Goal: Task Accomplishment & Management: Complete application form

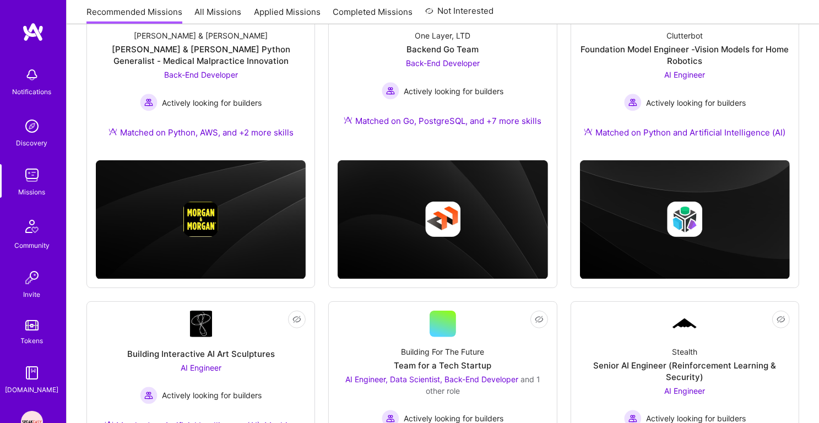
scroll to position [167, 0]
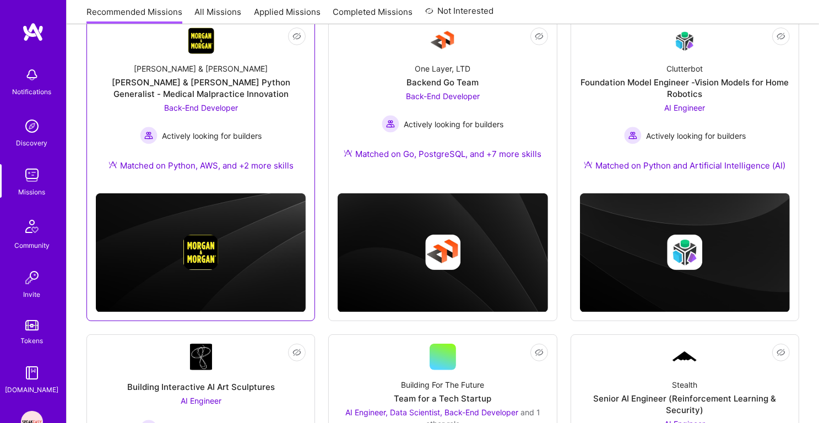
click at [236, 96] on div "[PERSON_NAME] & [PERSON_NAME] Python Generalist - Medical Malpractice Innovation" at bounding box center [201, 88] width 210 height 23
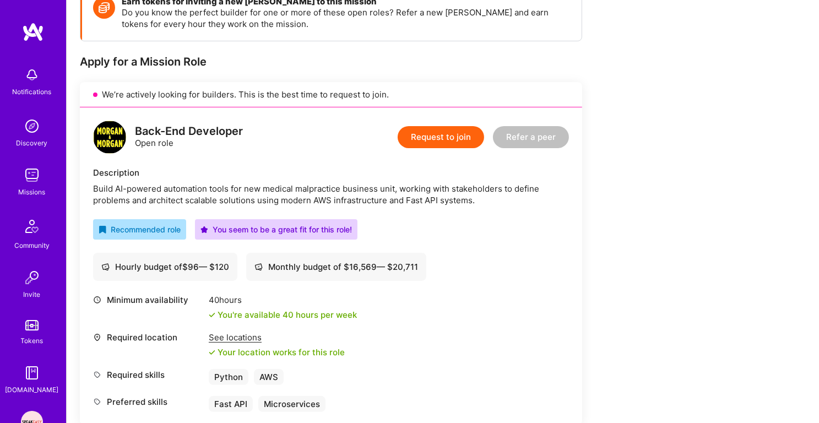
scroll to position [166, 0]
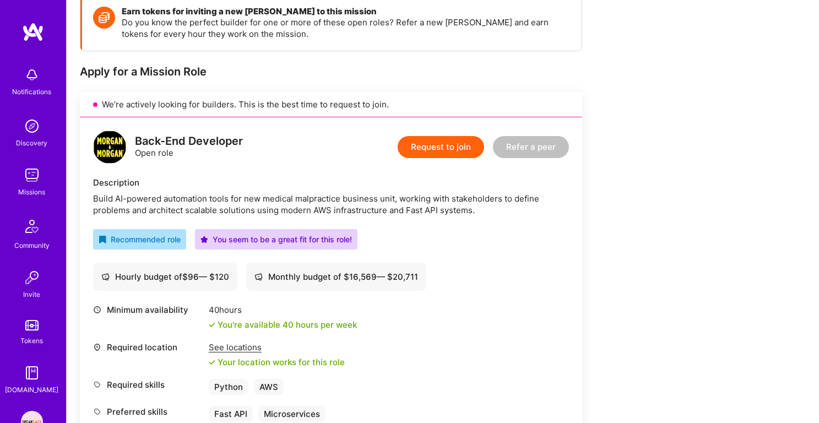
click at [421, 146] on button "Request to join" at bounding box center [441, 147] width 86 height 22
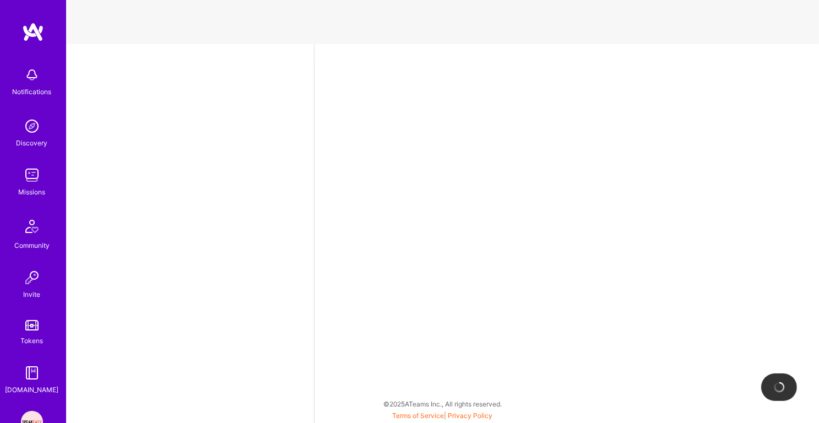
select select "IN"
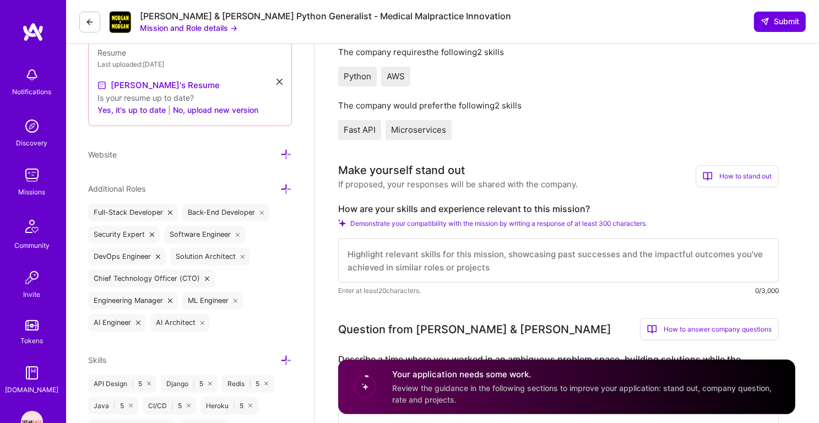
scroll to position [312, 0]
click at [377, 256] on textarea at bounding box center [558, 260] width 441 height 44
paste textarea "Backend software engineer with over 14+ years of extensive experience building …"
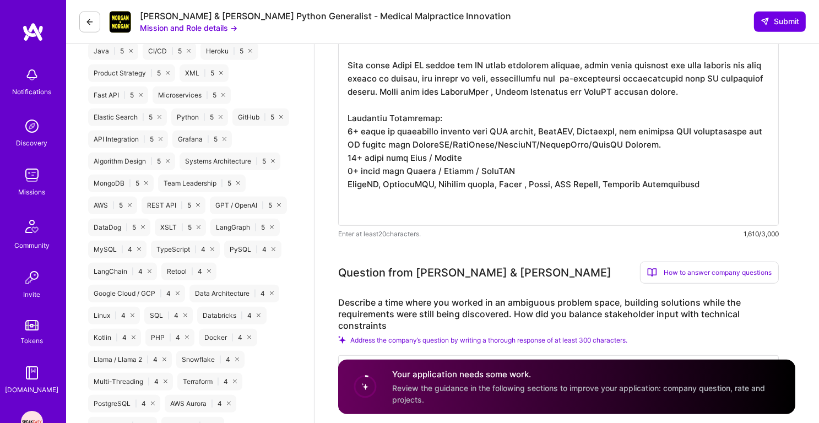
scroll to position [797, 0]
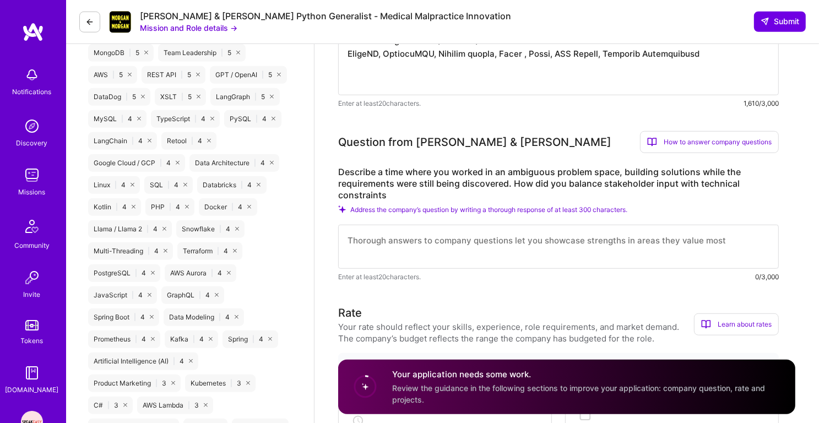
type textarea "Backend software engineer with over 14+ years of extensive experience building …"
click at [377, 257] on textarea at bounding box center [558, 247] width 441 height 44
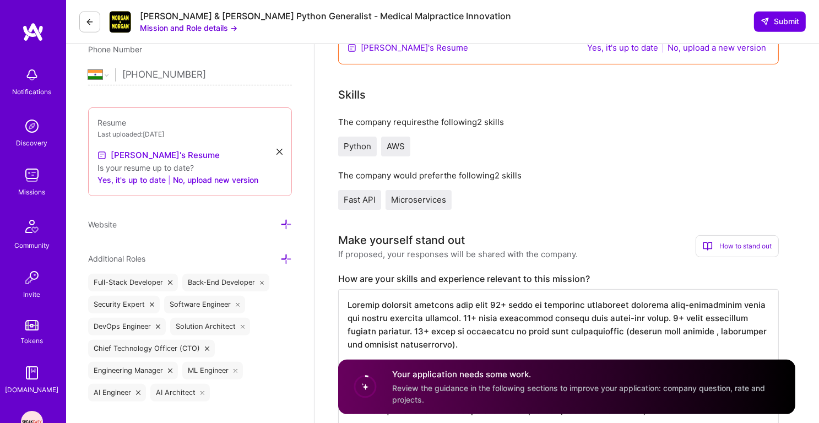
scroll to position [222, 0]
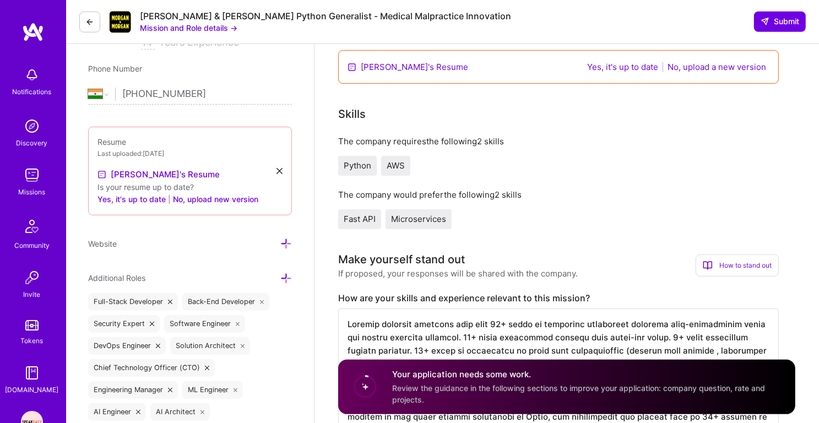
click at [216, 28] on button "Mission and Role details →" at bounding box center [188, 28] width 97 height 12
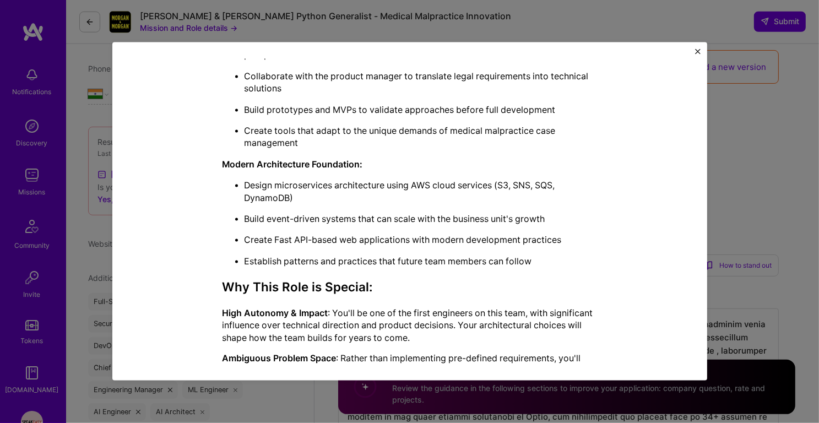
scroll to position [670, 0]
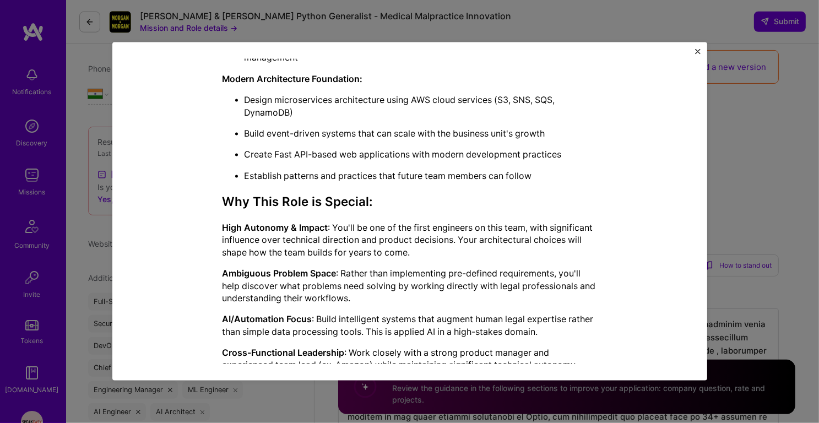
click at [749, 230] on div "Mission Description and Role Details Back-End Developer role description Build …" at bounding box center [409, 211] width 819 height 423
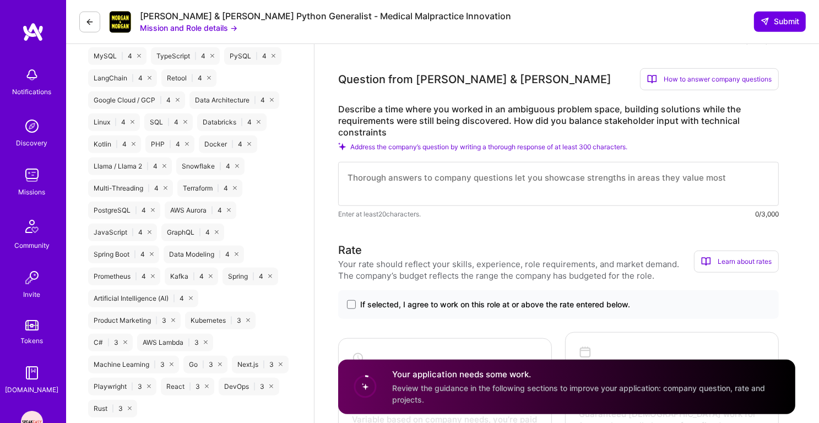
scroll to position [892, 0]
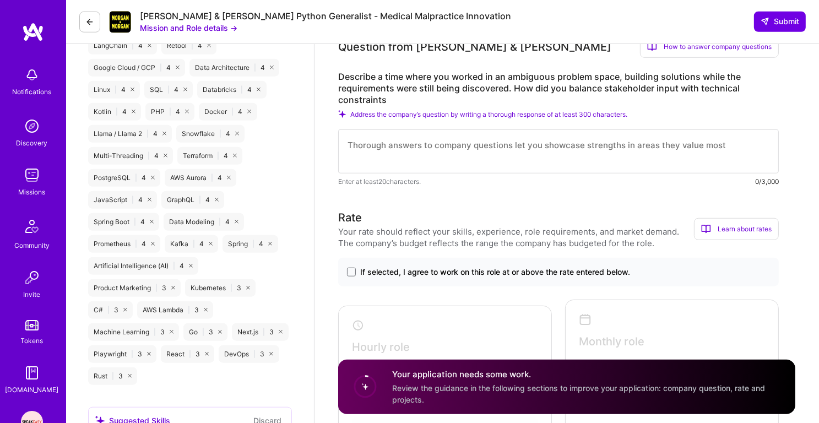
click at [533, 170] on textarea at bounding box center [558, 151] width 441 height 44
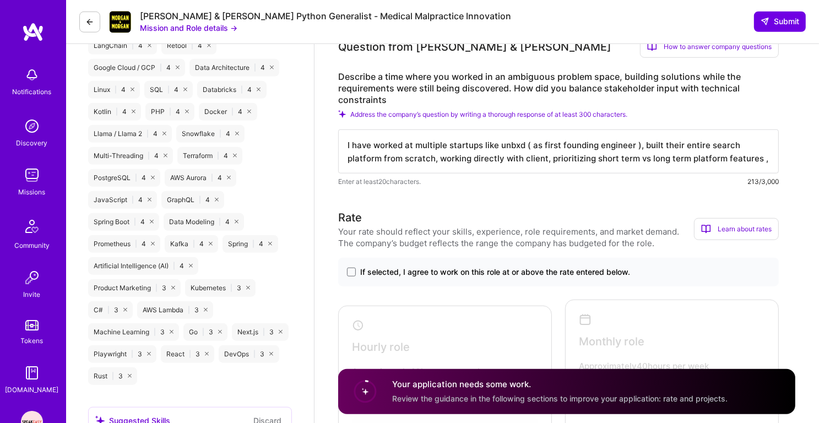
click at [734, 158] on textarea "I have worked at multiple startups like unbxd ( as first founding engineer ), b…" at bounding box center [558, 151] width 441 height 44
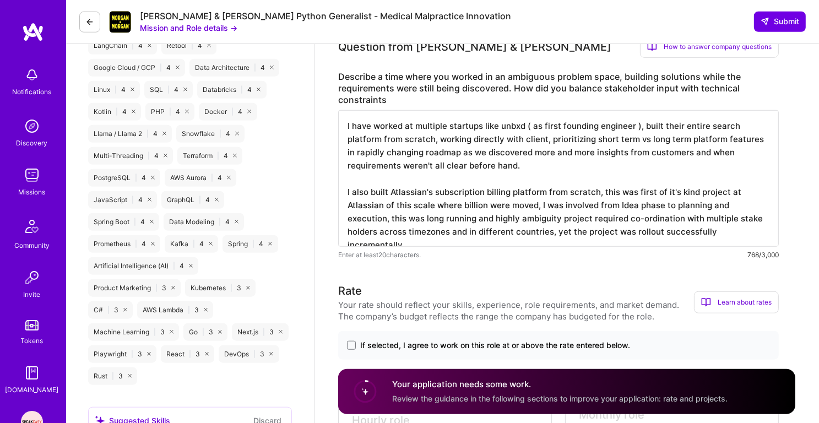
click at [498, 220] on textarea "I have worked at multiple startups like unbxd ( as first founding engineer ), b…" at bounding box center [558, 178] width 441 height 137
click at [520, 79] on label "Describe a time where you worked in an ambiguous problem space, building soluti…" at bounding box center [558, 88] width 441 height 35
copy label "ambiguous"
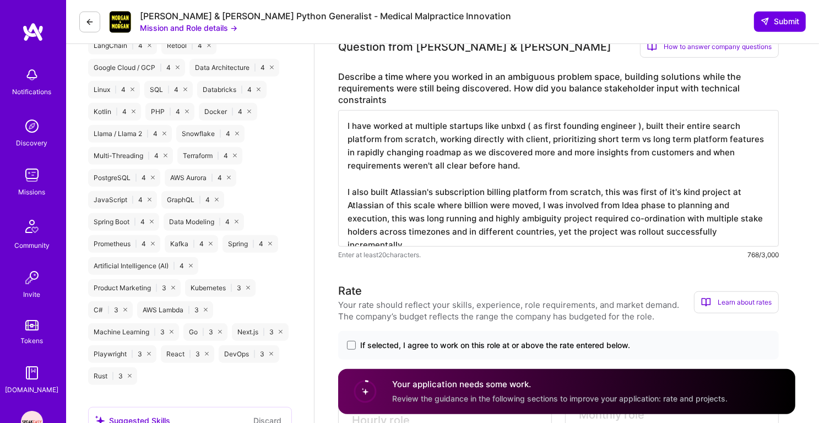
click at [498, 221] on textarea "I have worked at multiple startups like unbxd ( as first founding engineer ), b…" at bounding box center [558, 178] width 441 height 137
paste textarea "ous"
click at [515, 233] on textarea "I have worked at multiple startups like unbxd ( as first founding engineer ), b…" at bounding box center [558, 178] width 441 height 137
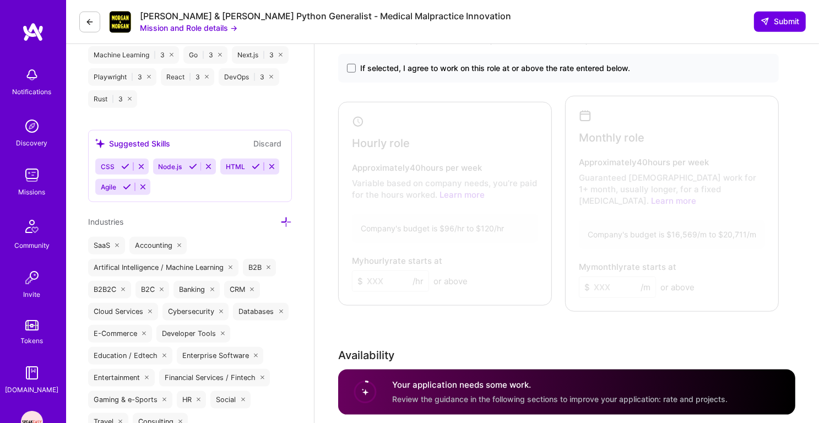
scroll to position [1151, 0]
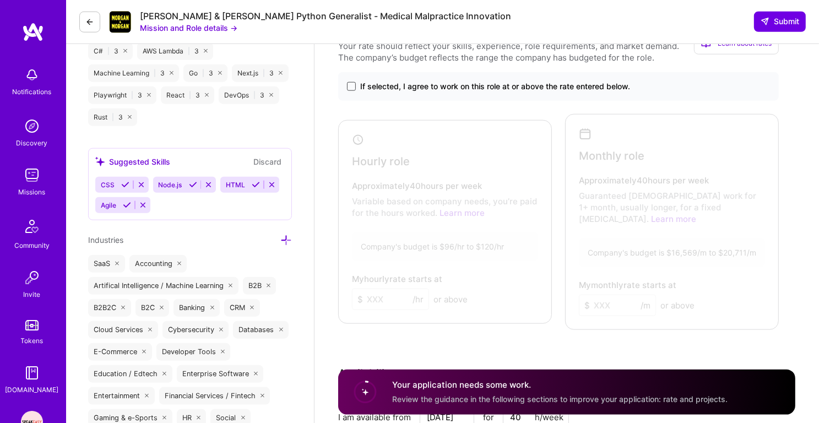
type textarea "I have worked at multiple startups like unbxd ( as first founding engineer ), b…"
click at [349, 91] on span at bounding box center [351, 86] width 9 height 9
click at [0, 0] on input "If selected, I agree to work on this role at or above the rate entered below." at bounding box center [0, 0] width 0 height 0
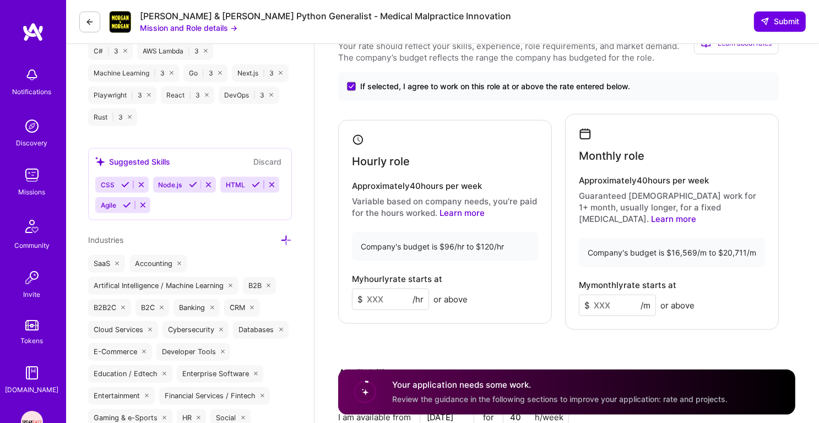
click at [380, 300] on input at bounding box center [390, 299] width 77 height 21
type input "96"
click at [604, 300] on input at bounding box center [617, 305] width 77 height 21
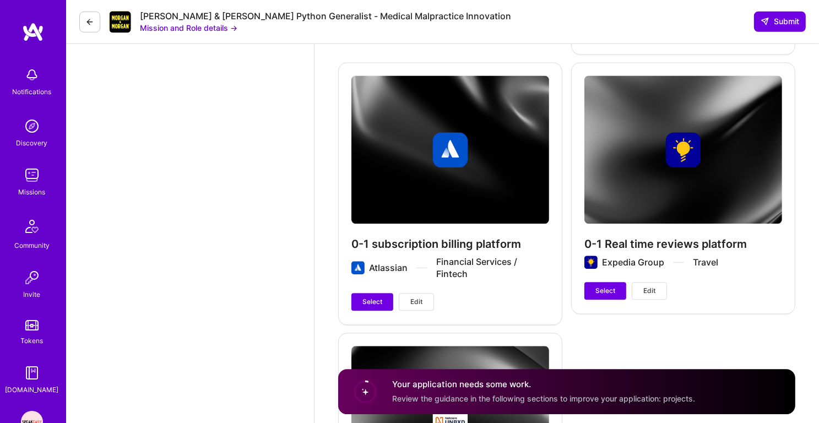
scroll to position [2453, 0]
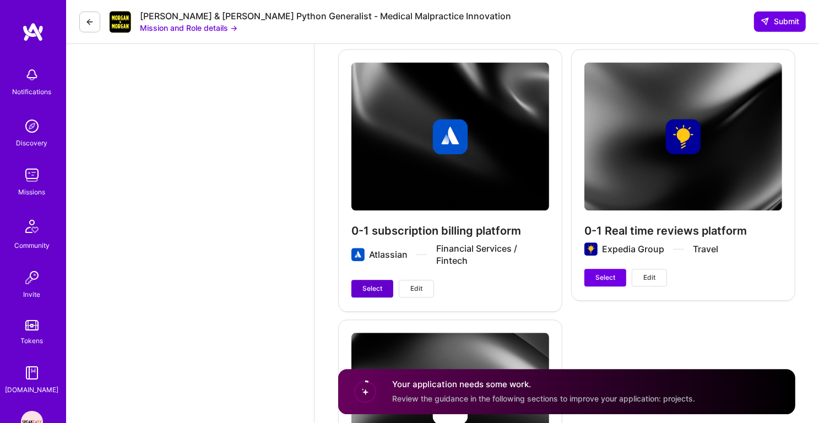
type input "16569"
click at [375, 284] on span "Select" at bounding box center [372, 289] width 20 height 10
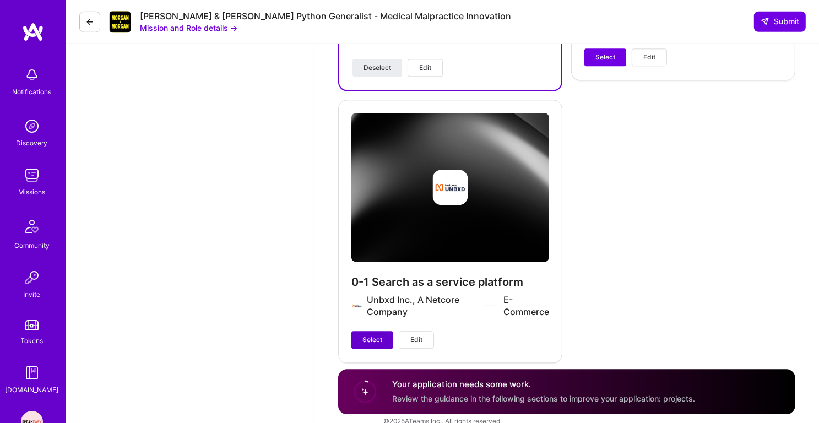
click at [374, 335] on span "Select" at bounding box center [372, 340] width 20 height 10
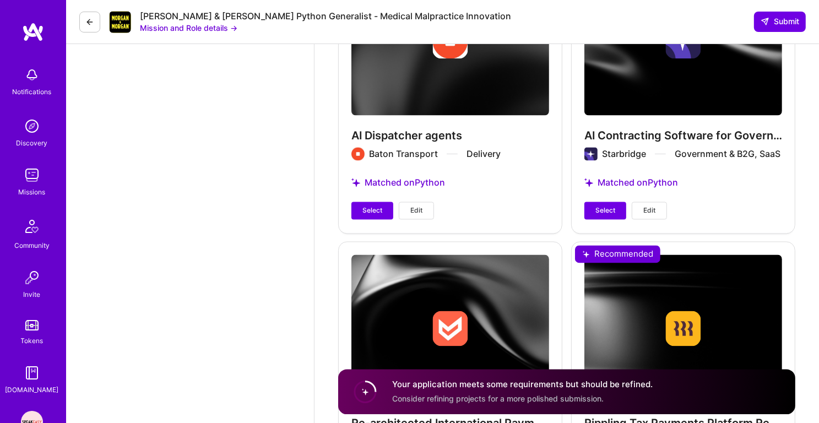
scroll to position [1909, 0]
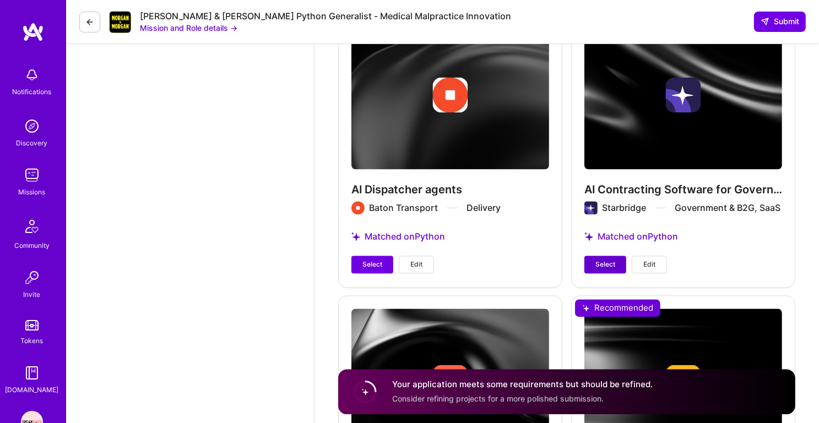
click at [613, 260] on span "Select" at bounding box center [605, 265] width 20 height 10
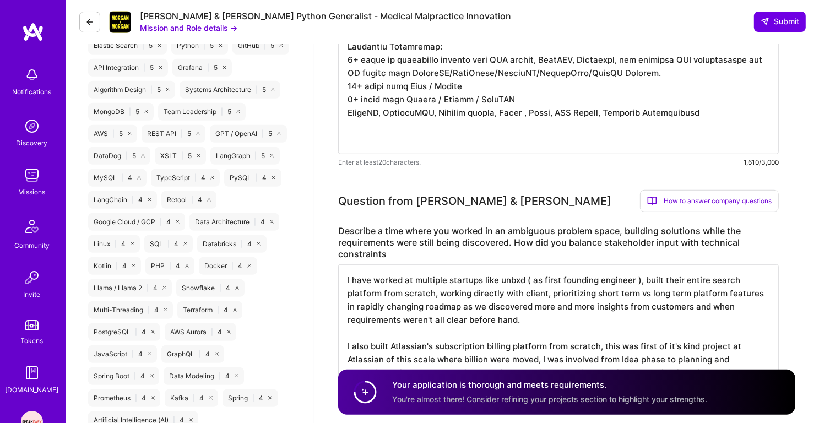
scroll to position [710, 0]
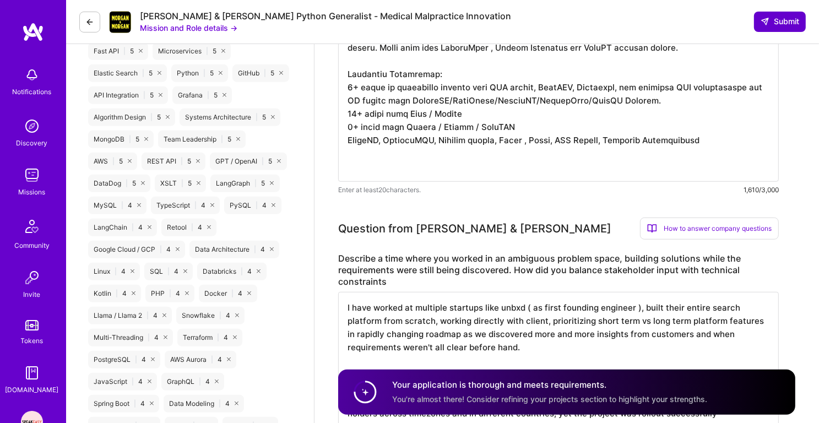
click at [781, 19] on span "Submit" at bounding box center [780, 21] width 39 height 11
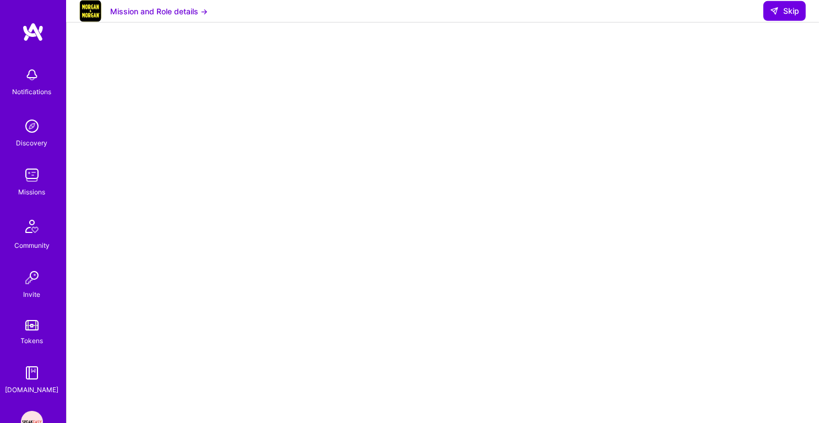
scroll to position [53, 0]
click at [782, 17] on span "Skip" at bounding box center [784, 11] width 29 height 11
select select "IN"
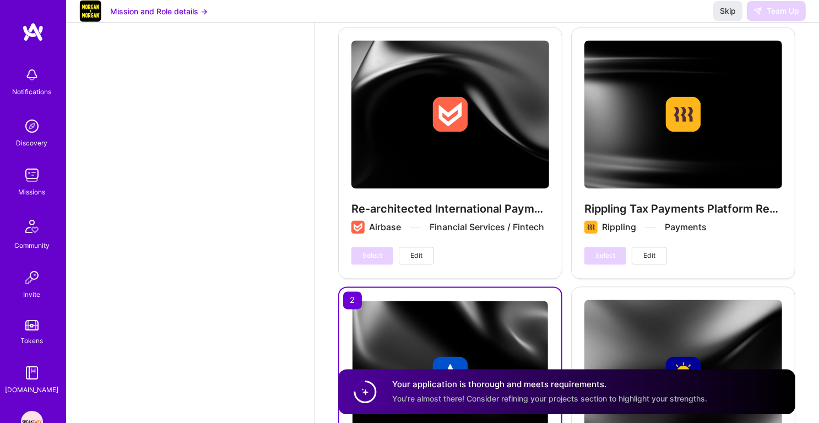
scroll to position [2597, 0]
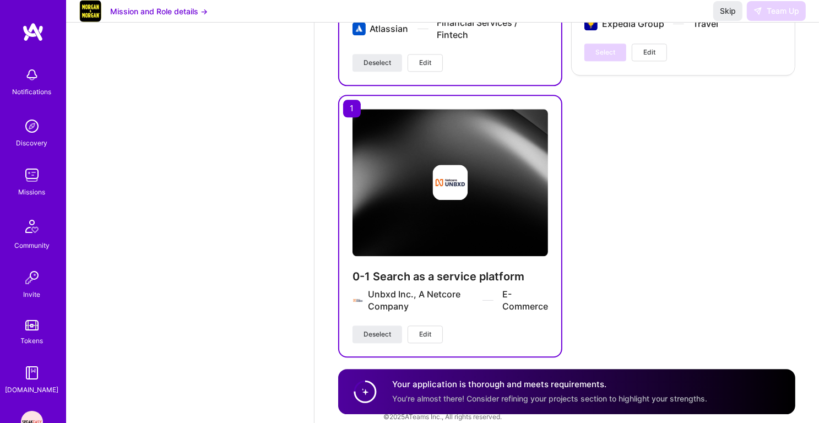
click at [29, 189] on div "Missions" at bounding box center [32, 192] width 27 height 12
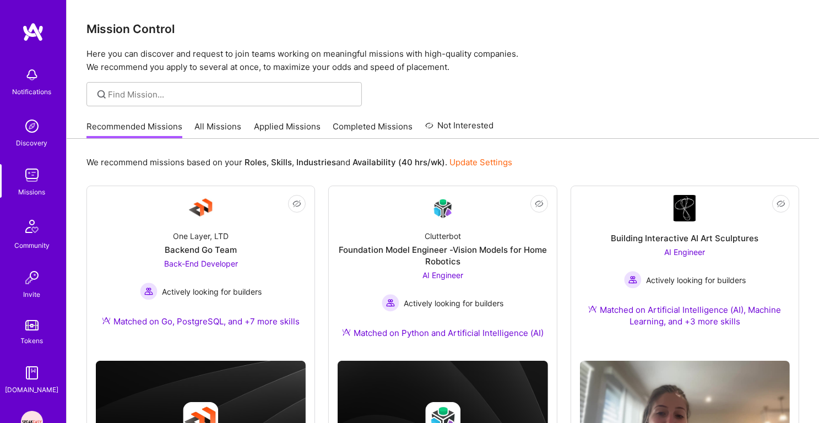
click at [280, 126] on link "Applied Missions" at bounding box center [287, 130] width 67 height 18
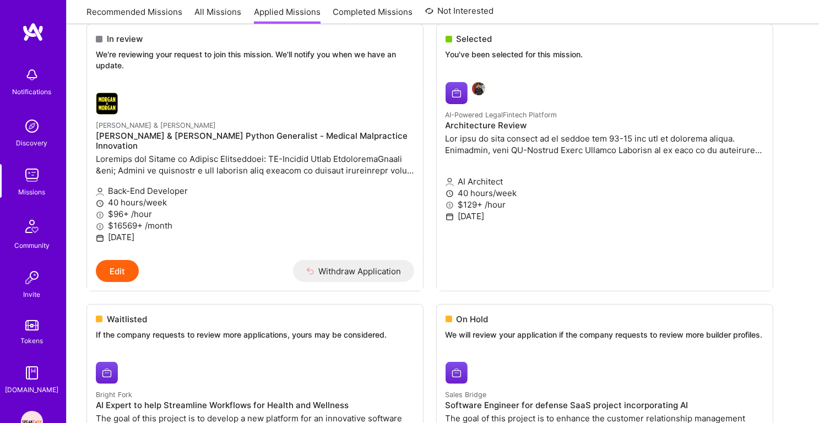
scroll to position [178, 0]
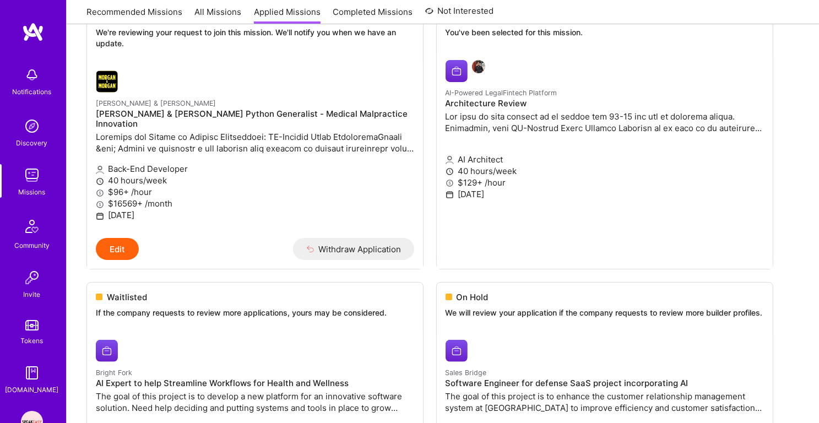
click at [35, 186] on div "Missions" at bounding box center [32, 192] width 27 height 12
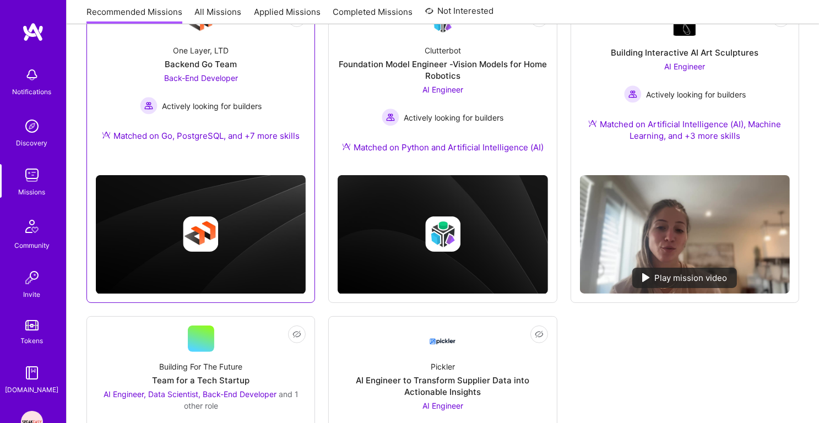
scroll to position [303, 0]
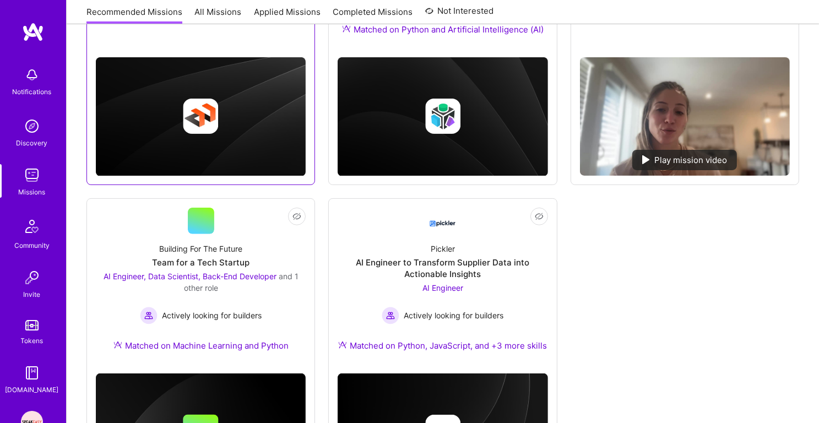
click at [263, 240] on div "Building For The Future Team for a Tech Startup AI Engineer, Data Scientist, Ba…" at bounding box center [201, 299] width 210 height 131
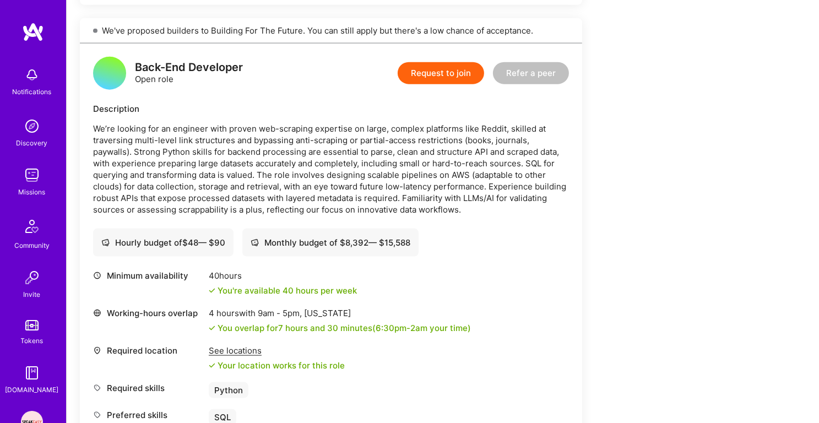
scroll to position [1361, 0]
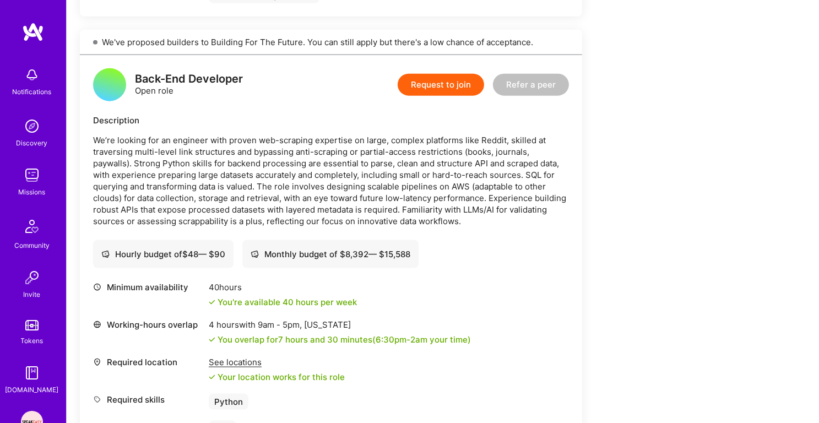
click at [299, 154] on p "We’re looking for an engineer with proven web-scraping expertise on large, comp…" at bounding box center [331, 180] width 476 height 93
click at [298, 165] on p "We’re looking for an engineer with proven web-scraping expertise on large, comp…" at bounding box center [331, 180] width 476 height 93
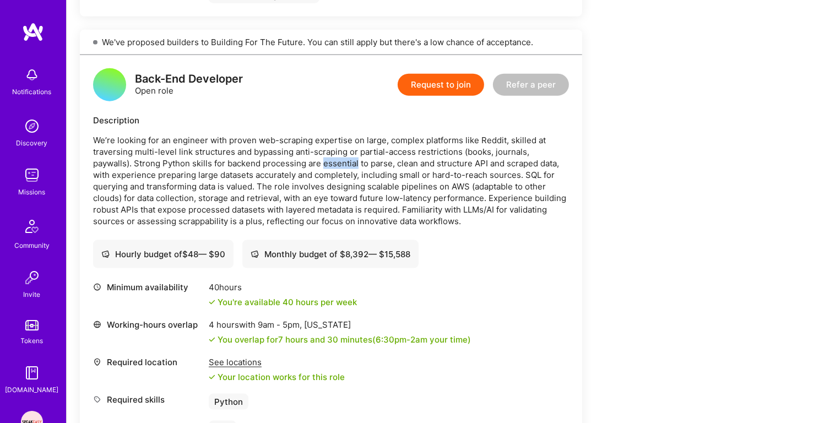
click at [298, 165] on p "We’re looking for an engineer with proven web-scraping expertise on large, comp…" at bounding box center [331, 180] width 476 height 93
click at [299, 179] on p "We’re looking for an engineer with proven web-scraping expertise on large, comp…" at bounding box center [331, 180] width 476 height 93
click at [322, 140] on p "We’re looking for an engineer with proven web-scraping expertise on large, comp…" at bounding box center [331, 180] width 476 height 93
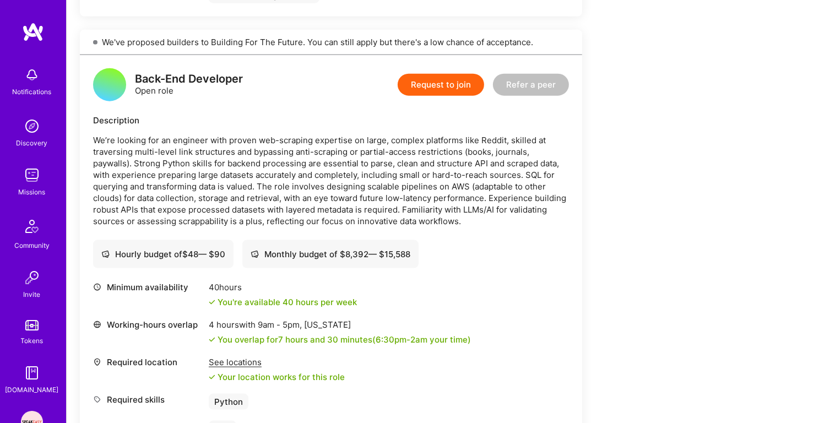
click at [322, 140] on p "We’re looking for an engineer with proven web-scraping expertise on large, comp…" at bounding box center [331, 180] width 476 height 93
click at [319, 182] on p "We’re looking for an engineer with proven web-scraping expertise on large, comp…" at bounding box center [331, 180] width 476 height 93
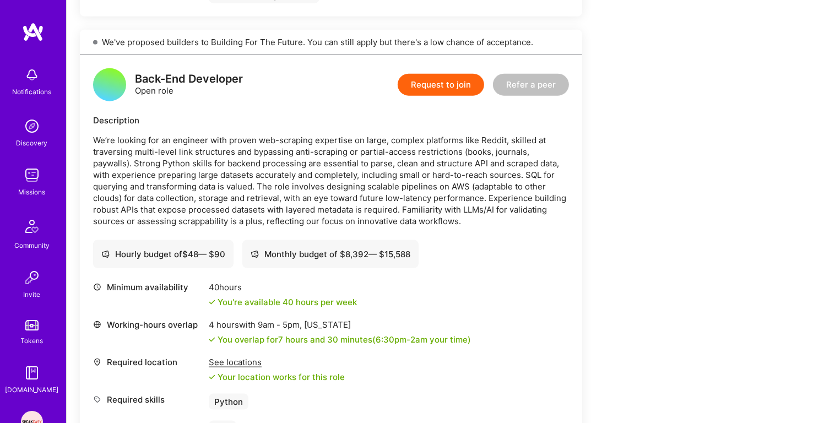
click at [317, 197] on p "We’re looking for an engineer with proven web-scraping expertise on large, comp…" at bounding box center [331, 180] width 476 height 93
click at [28, 175] on img at bounding box center [32, 175] width 22 height 22
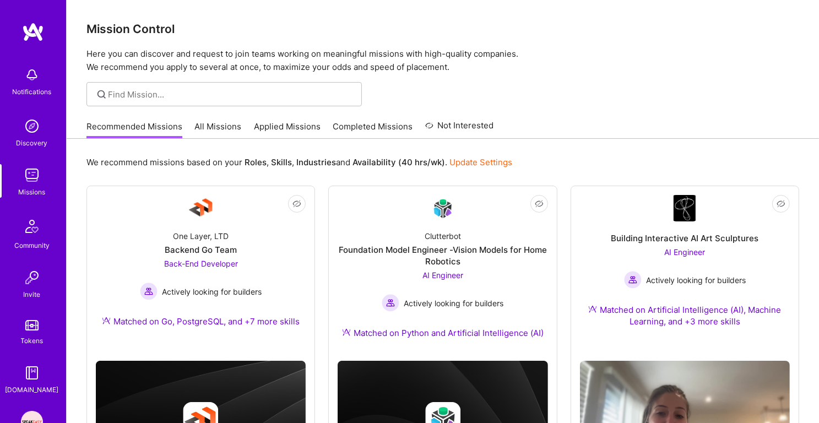
click at [361, 129] on link "Completed Missions" at bounding box center [373, 130] width 80 height 18
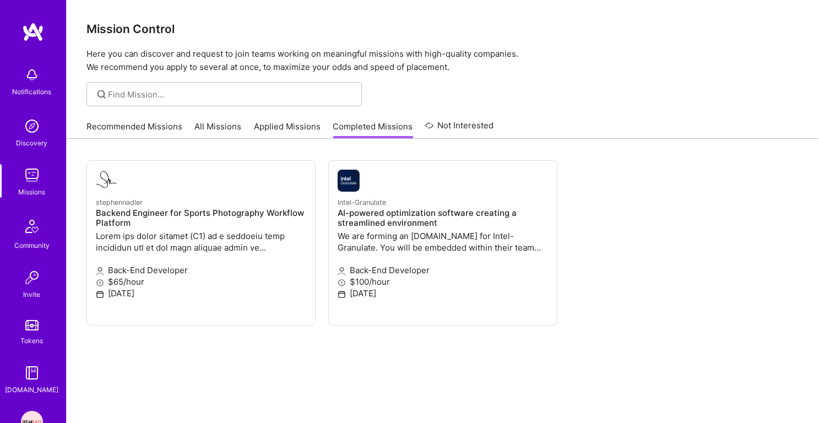
click at [301, 122] on link "Applied Missions" at bounding box center [287, 130] width 67 height 18
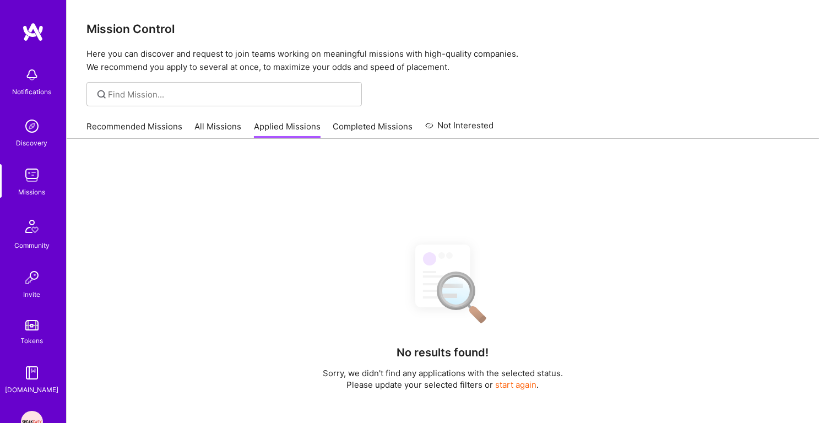
click at [191, 120] on div "Recommended Missions All Missions Applied Missions Completed Missions Not Inter…" at bounding box center [290, 127] width 408 height 24
click at [196, 126] on link "All Missions" at bounding box center [218, 130] width 47 height 18
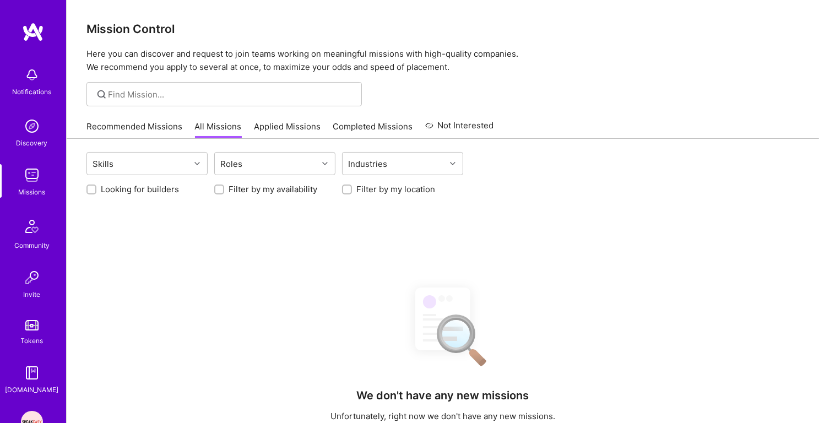
click at [147, 128] on link "Recommended Missions" at bounding box center [134, 130] width 96 height 18
